Goal: Use online tool/utility

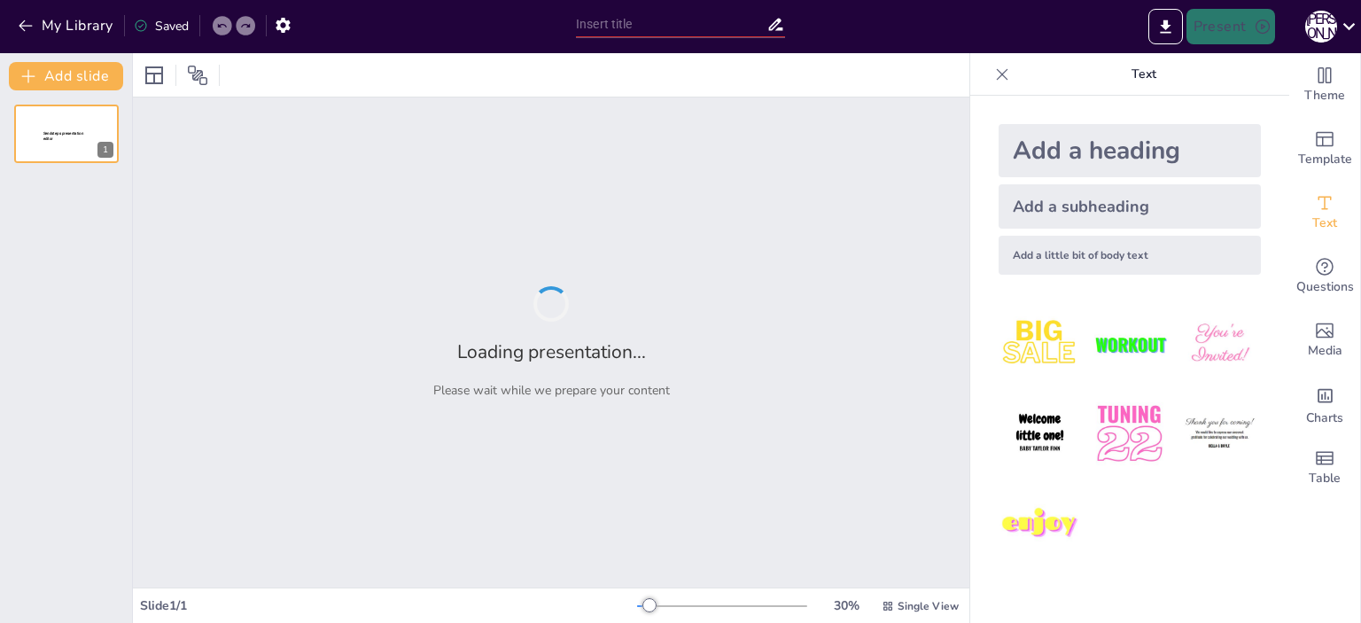
type input "Шлях до успіху: Прогресивні та регресивні стадії в кар'єрі"
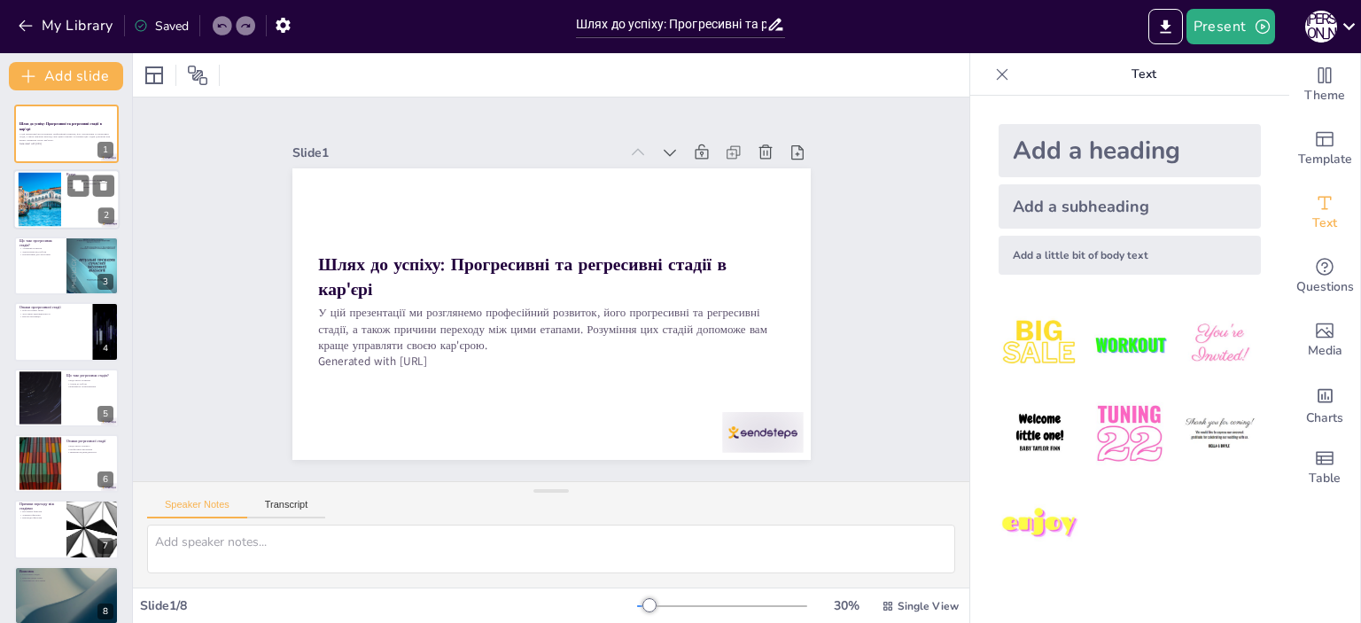
click at [74, 210] on div at bounding box center [66, 200] width 106 height 60
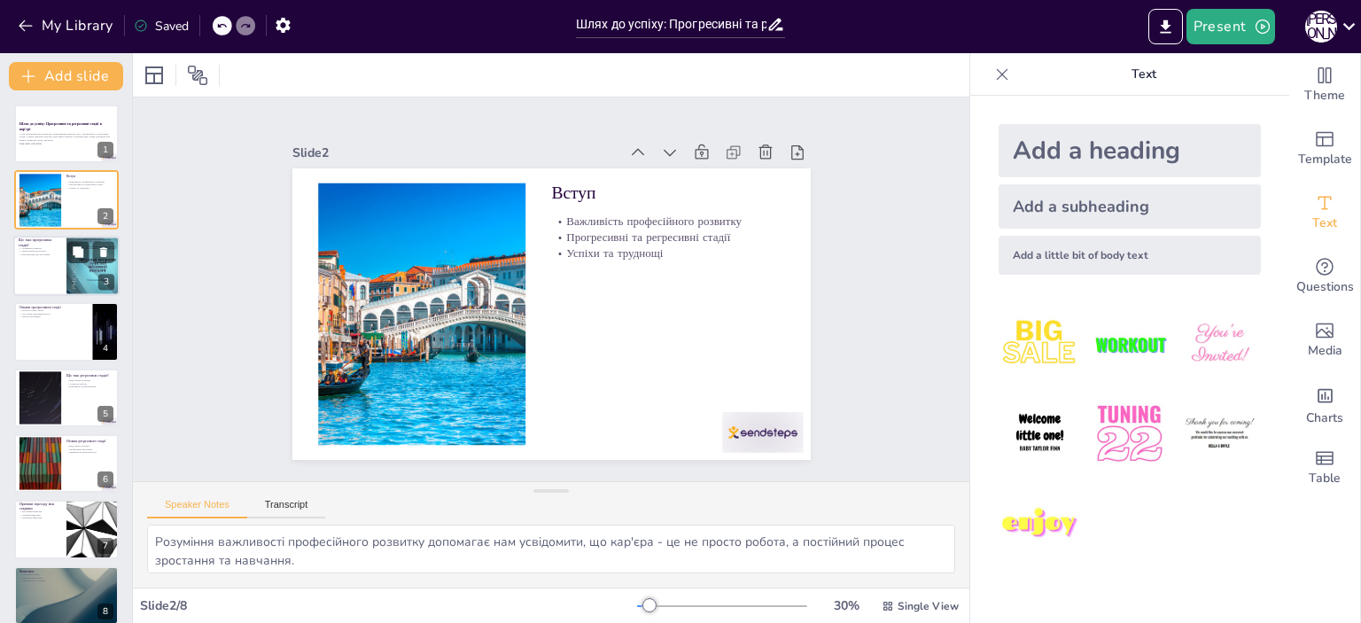
click at [43, 263] on div at bounding box center [66, 266] width 106 height 60
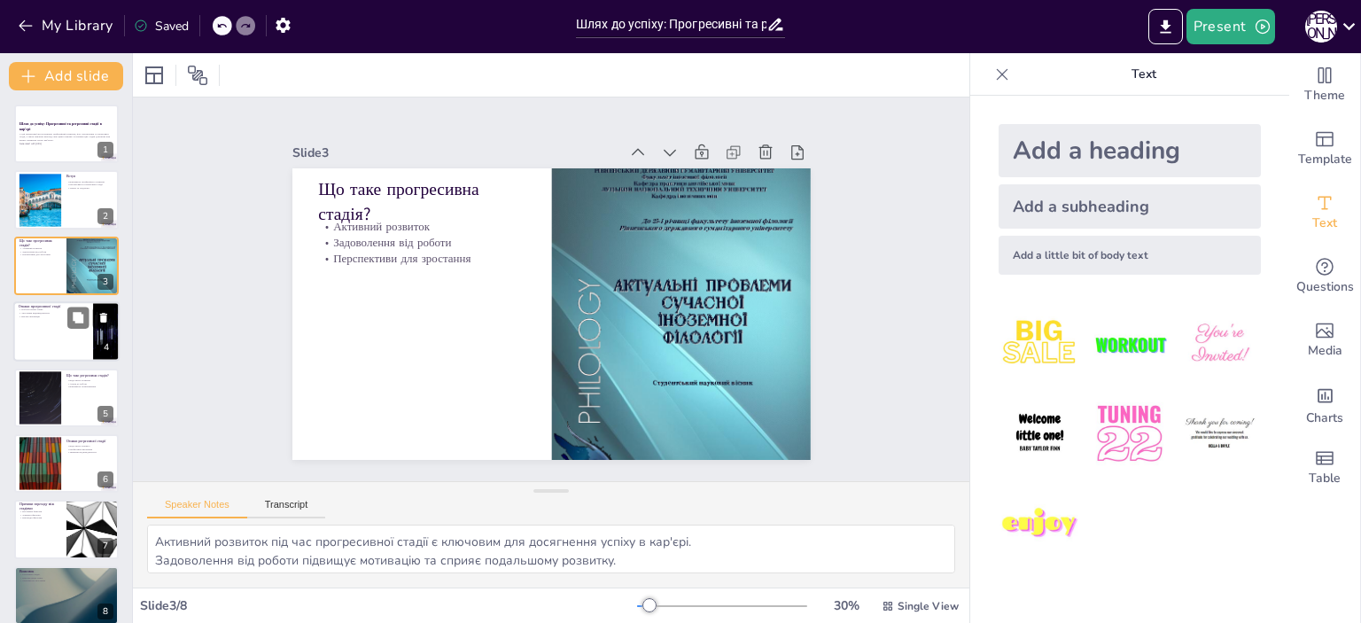
click at [51, 333] on div at bounding box center [66, 331] width 106 height 60
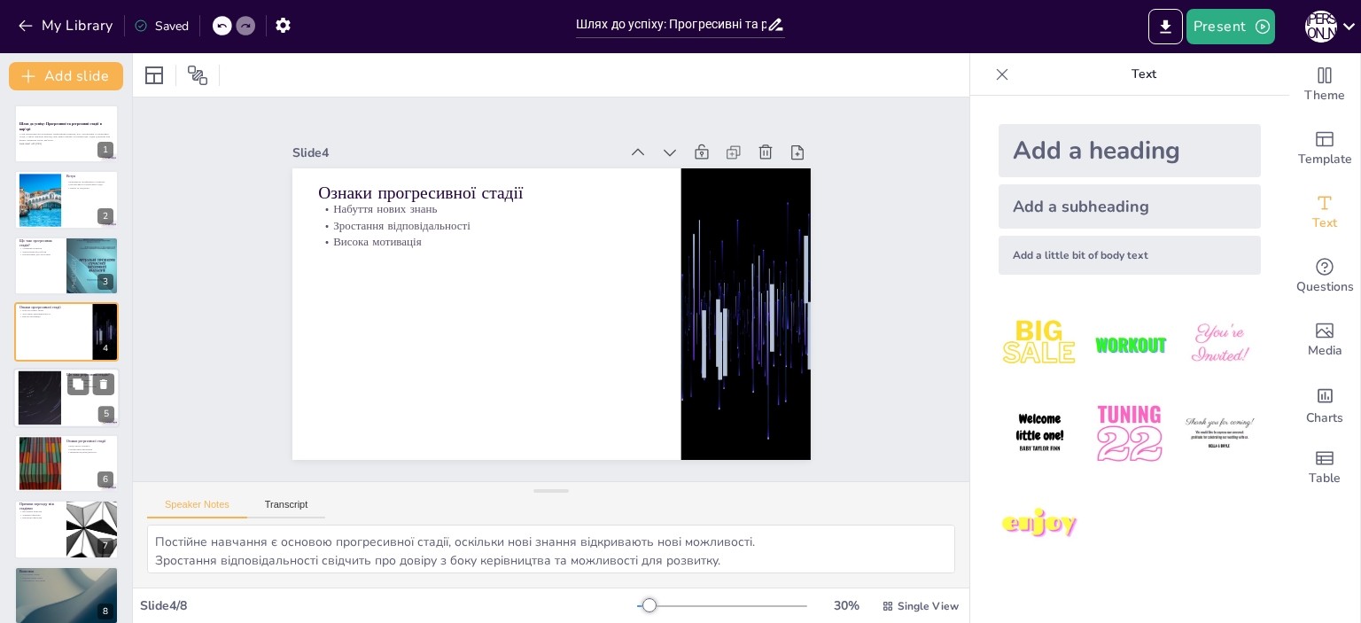
click at [69, 400] on div at bounding box center [66, 398] width 106 height 60
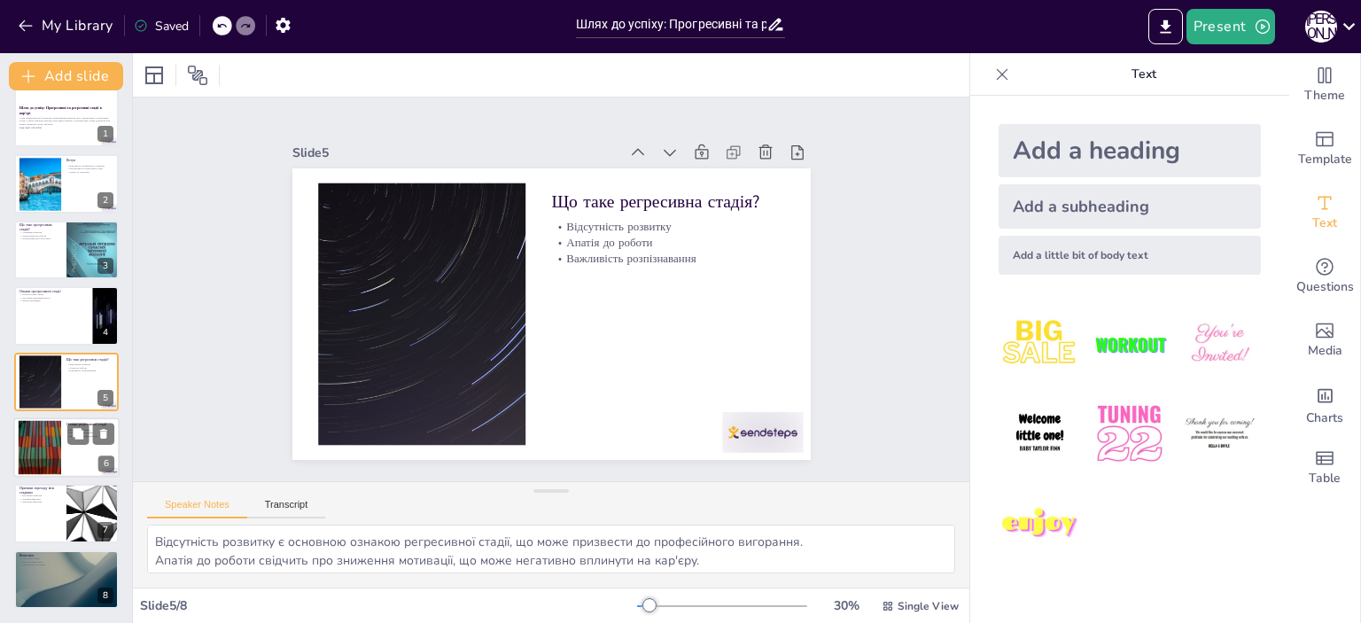
click at [74, 456] on div at bounding box center [66, 447] width 106 height 60
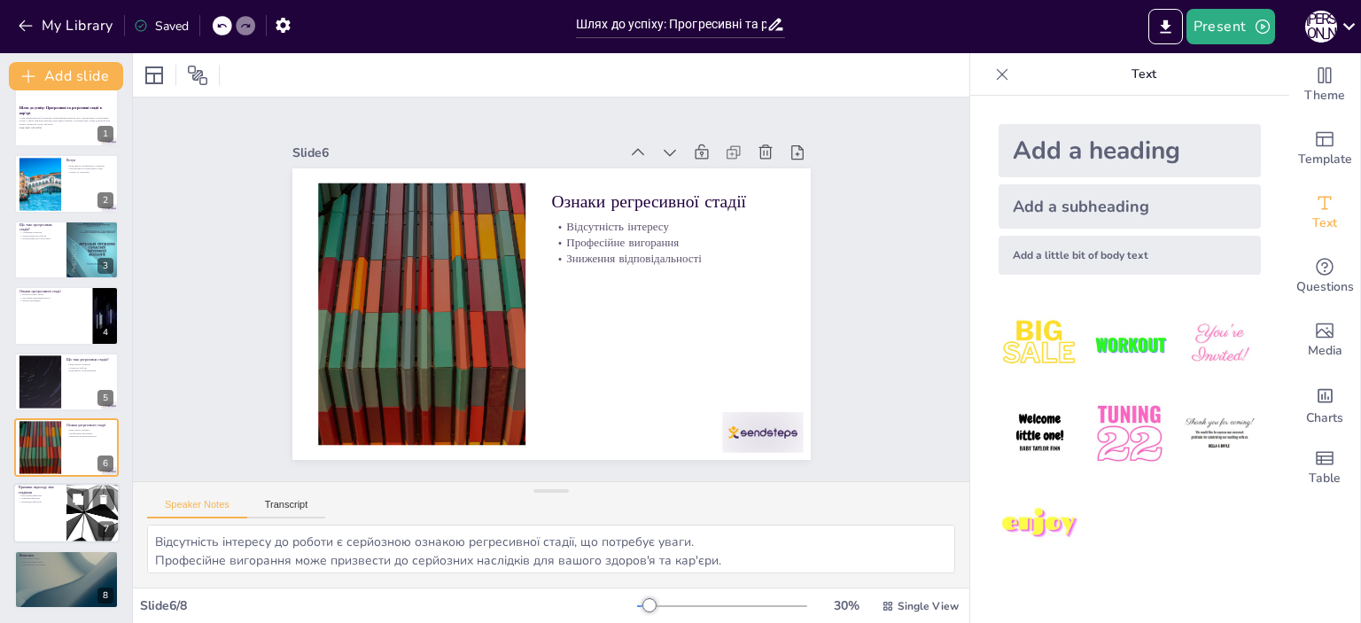
click at [34, 512] on div at bounding box center [66, 514] width 106 height 60
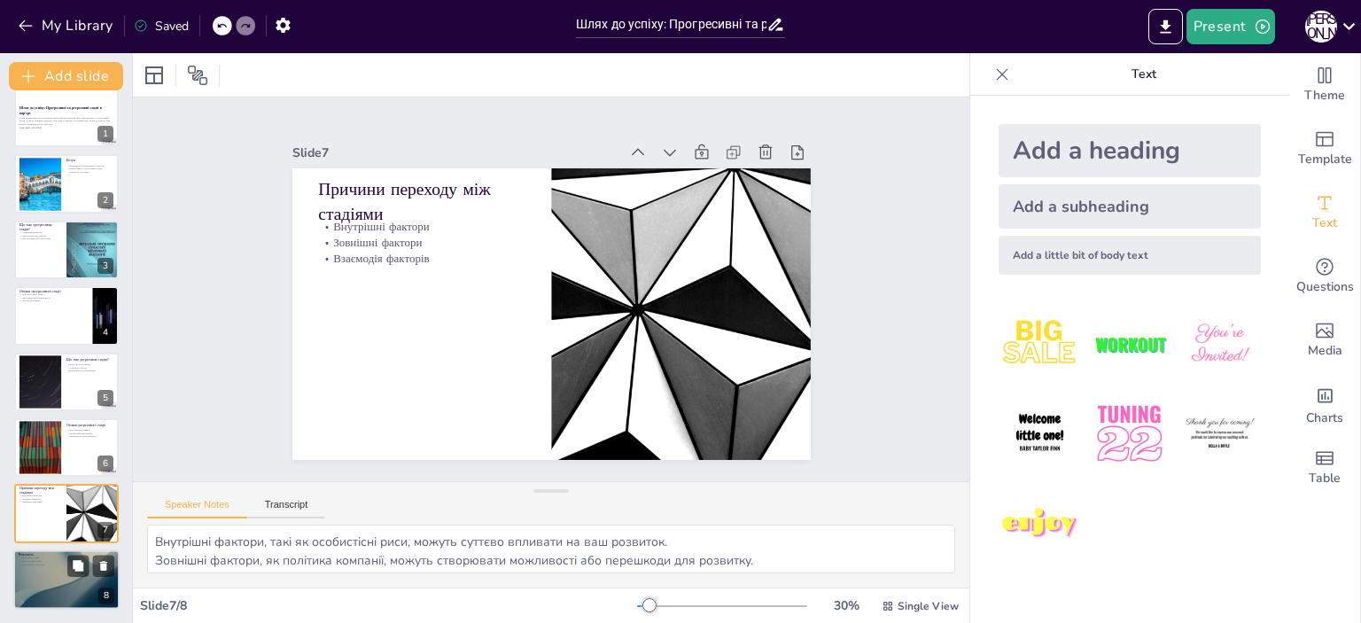
click at [34, 577] on div at bounding box center [66, 579] width 106 height 60
type textarea "Розуміння стадій професійного розвитку є важливим для успішного управління кар'…"
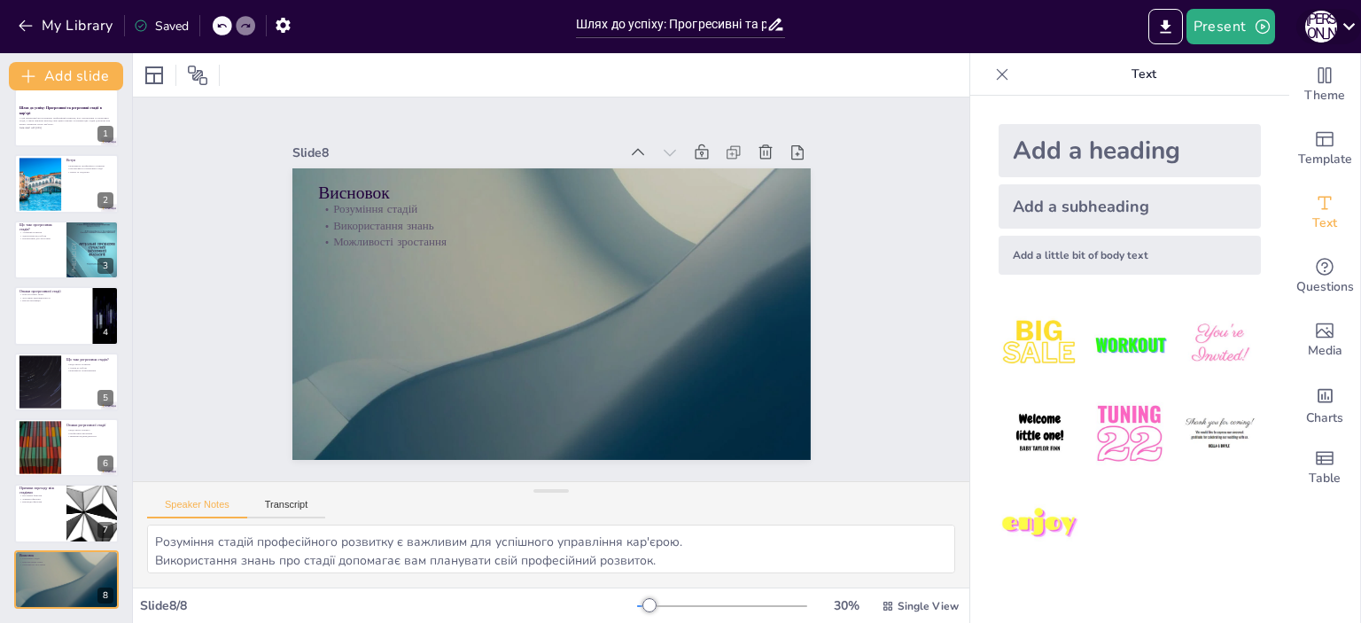
click at [1354, 28] on icon at bounding box center [1349, 26] width 24 height 24
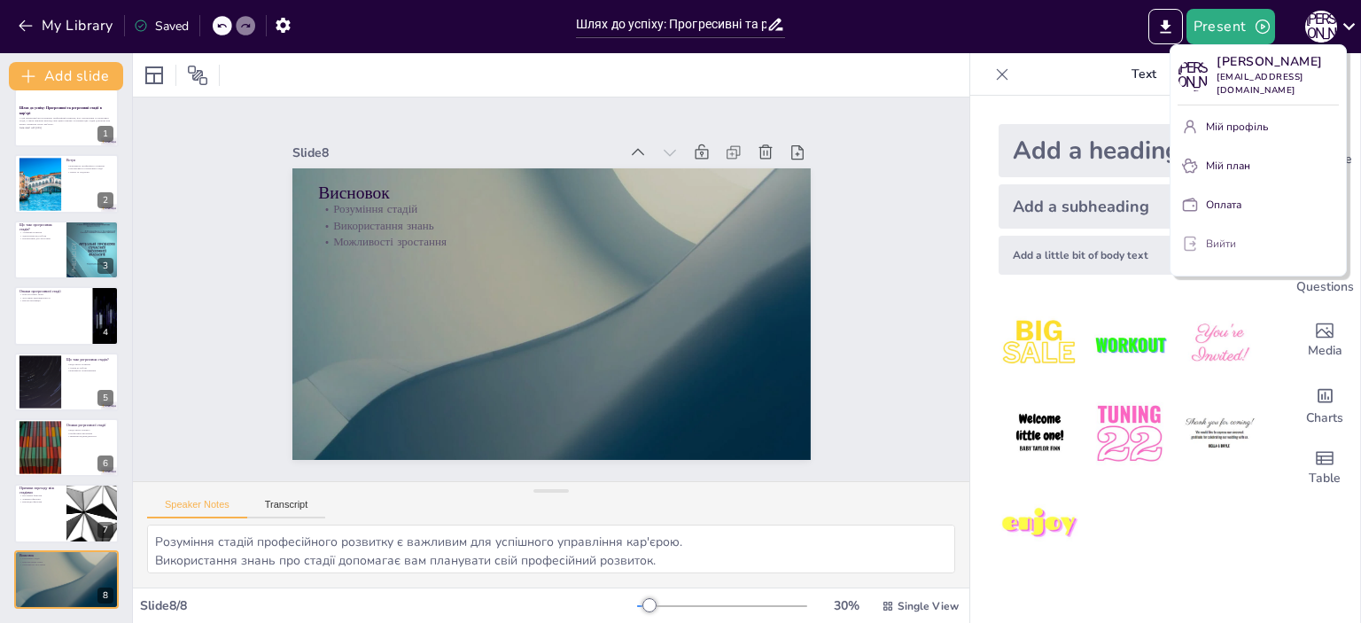
click at [1222, 237] on font "Вийти" at bounding box center [1221, 244] width 30 height 14
